Goal: Find contact information

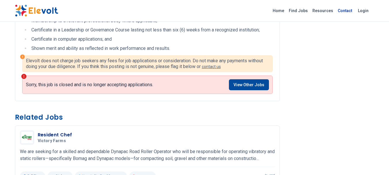
scroll to position [316, 0]
click at [346, 10] on link "Contact" at bounding box center [344, 10] width 19 height 9
click at [346, 10] on div "Home Find Jobs Resources Contact Login" at bounding box center [321, 10] width 106 height 7
click at [346, 10] on ul "Home Find Jobs Resources Contact Login" at bounding box center [321, 10] width 102 height 7
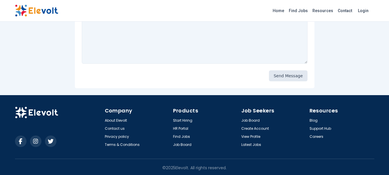
scroll to position [185, 0]
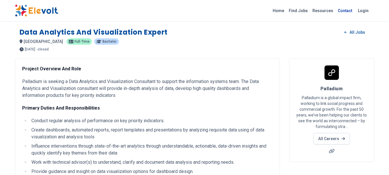
click at [345, 8] on link "Contact" at bounding box center [344, 10] width 19 height 9
click at [345, 9] on div "Home Find Jobs Resources Contact Login" at bounding box center [321, 10] width 106 height 7
click at [345, 9] on ul "Home Find Jobs Resources Contact Login" at bounding box center [321, 10] width 102 height 7
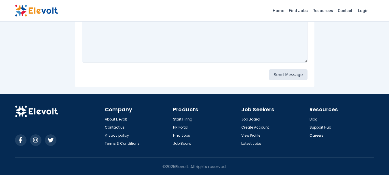
scroll to position [185, 0]
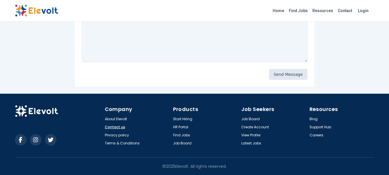
click at [111, 127] on link "Contact us" at bounding box center [115, 127] width 20 height 5
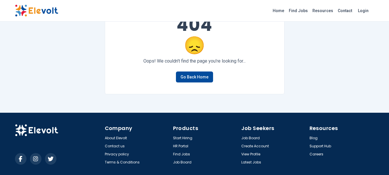
scroll to position [51, 0]
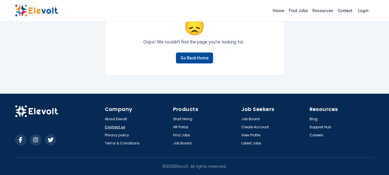
click at [116, 127] on link "Contact us" at bounding box center [115, 127] width 20 height 5
